Goal: Check status: Check status

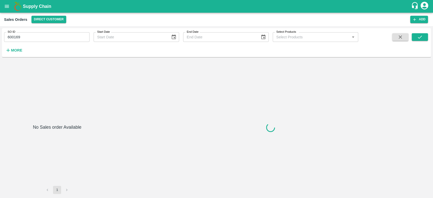
type input "600169"
type input "599811"
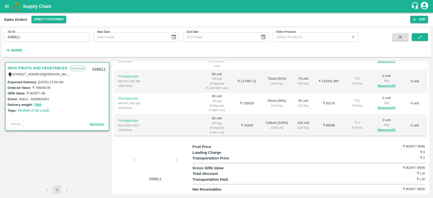
scroll to position [126, 0]
click at [232, 158] on td "₹ 26880" at bounding box center [246, 169] width 29 height 22
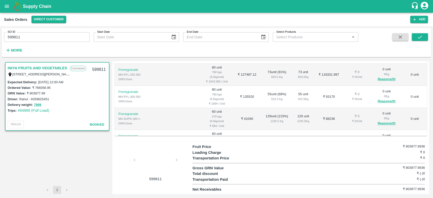
click at [159, 160] on div at bounding box center [155, 161] width 38 height 27
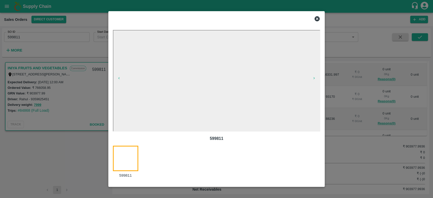
click at [316, 21] on icon at bounding box center [316, 18] width 5 height 5
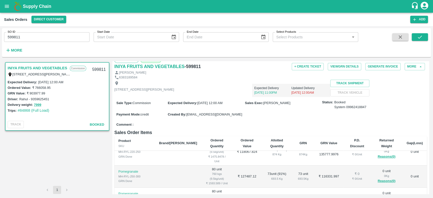
scroll to position [0, 0]
